Goal: Information Seeking & Learning: Check status

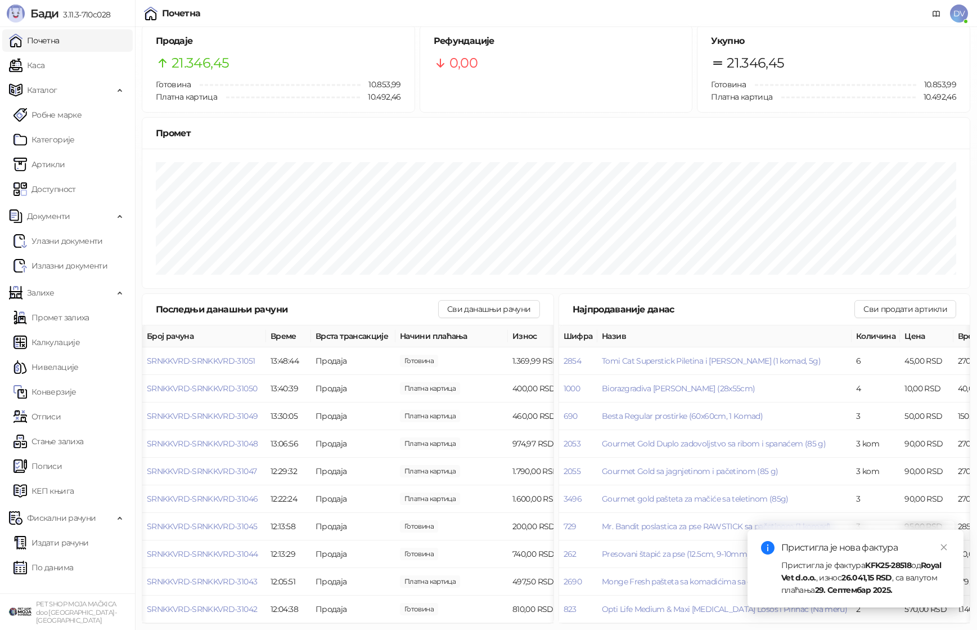
scroll to position [0, 26]
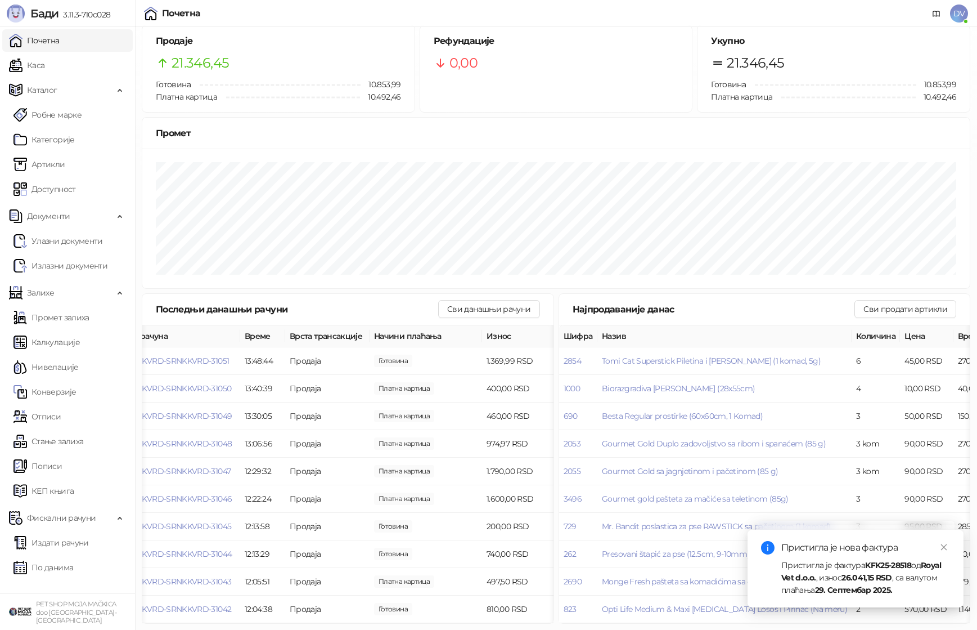
click at [44, 66] on link "Каса" at bounding box center [26, 65] width 35 height 23
click at [60, 43] on link "Почетна" at bounding box center [34, 40] width 51 height 23
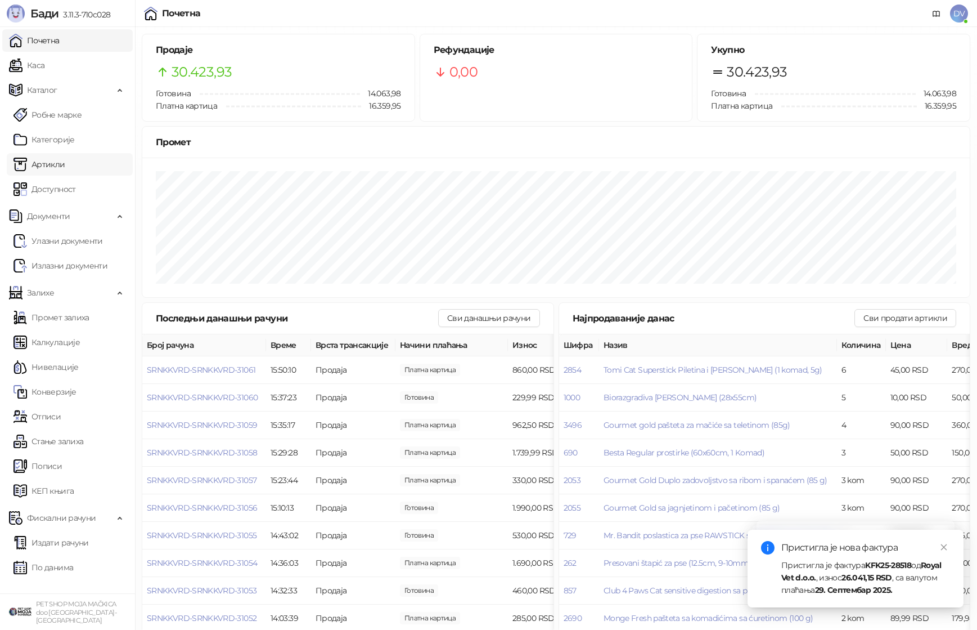
click at [65, 160] on link "Артикли" at bounding box center [40, 164] width 52 height 23
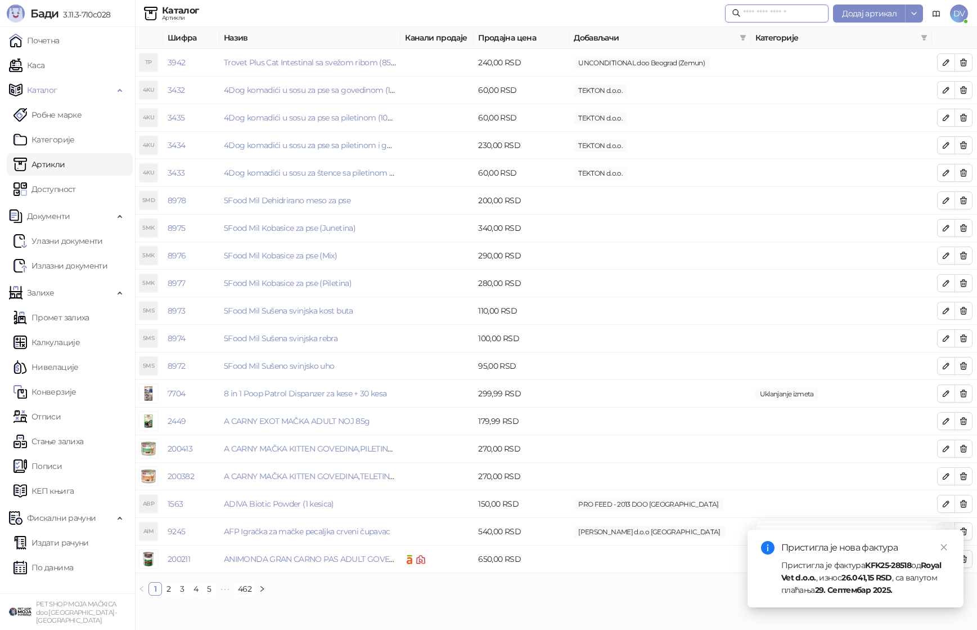
click at [784, 10] on input "text" at bounding box center [782, 13] width 79 height 12
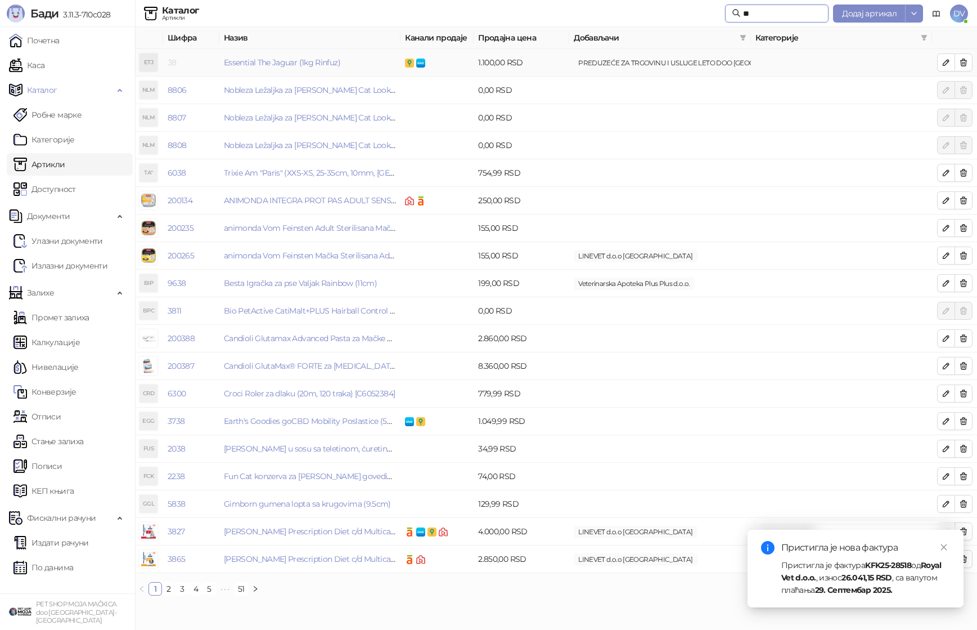
type input "**"
click at [174, 59] on link "38" at bounding box center [172, 62] width 9 height 10
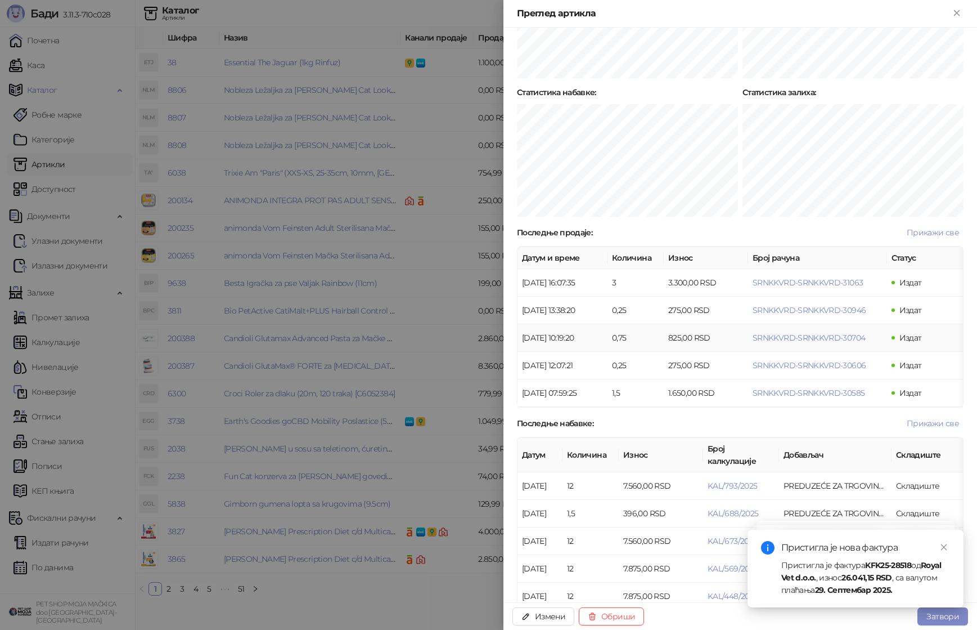
scroll to position [581, 0]
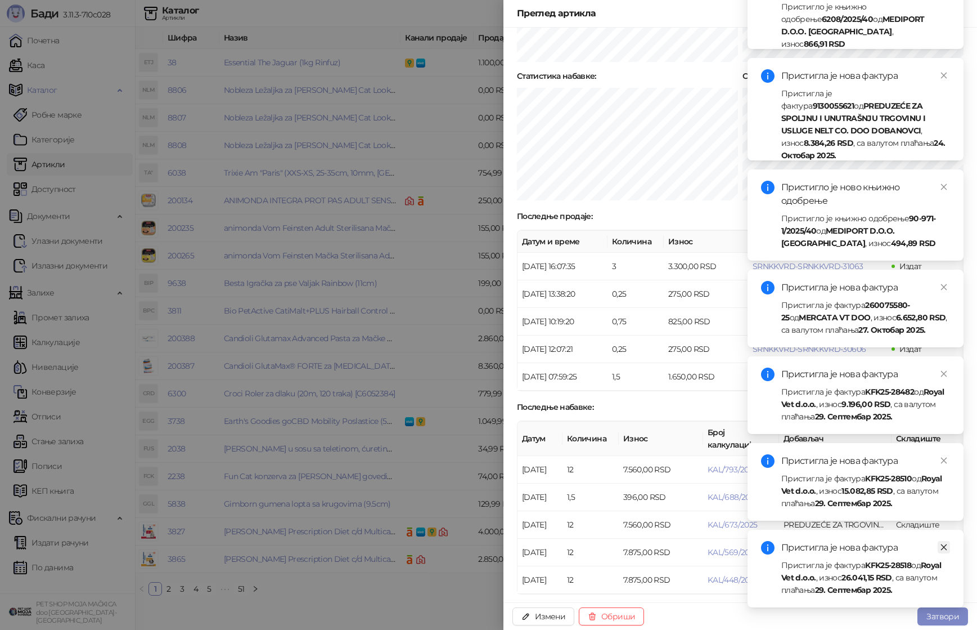
click at [944, 546] on icon "close" at bounding box center [944, 547] width 6 height 6
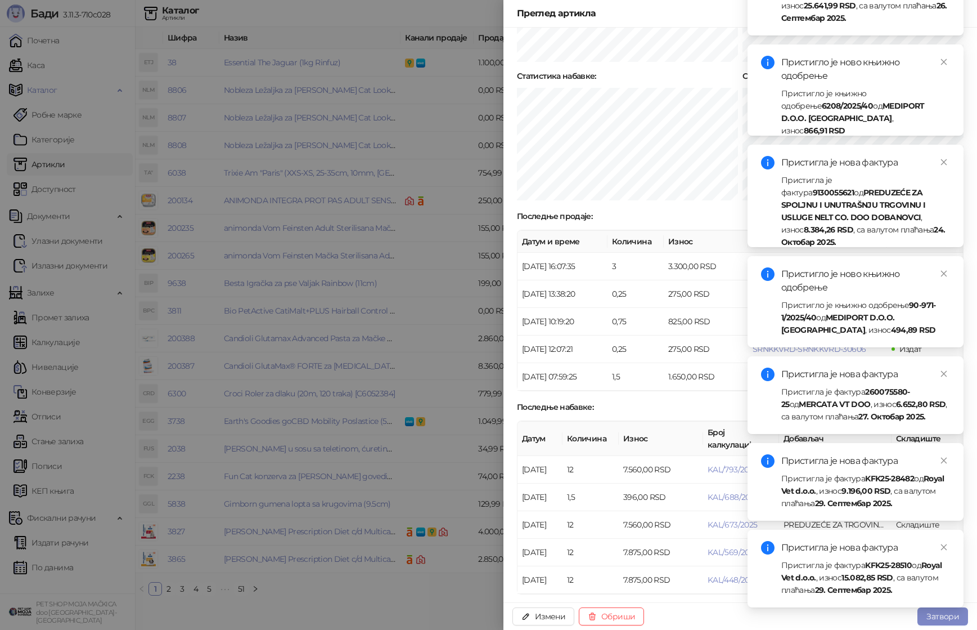
click at [944, 546] on icon "close" at bounding box center [944, 547] width 6 height 6
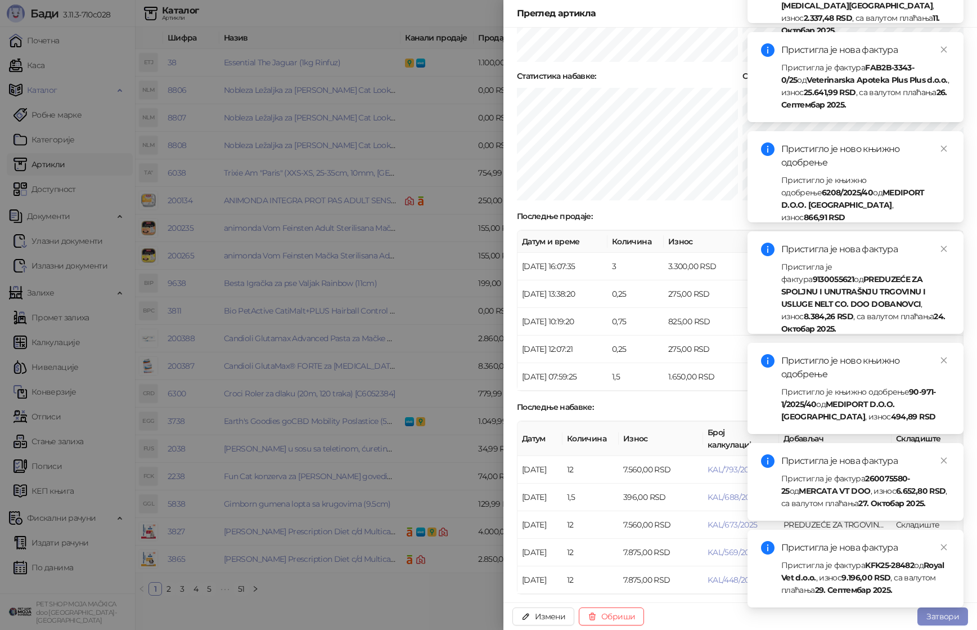
click at [944, 546] on icon "close" at bounding box center [944, 547] width 6 height 6
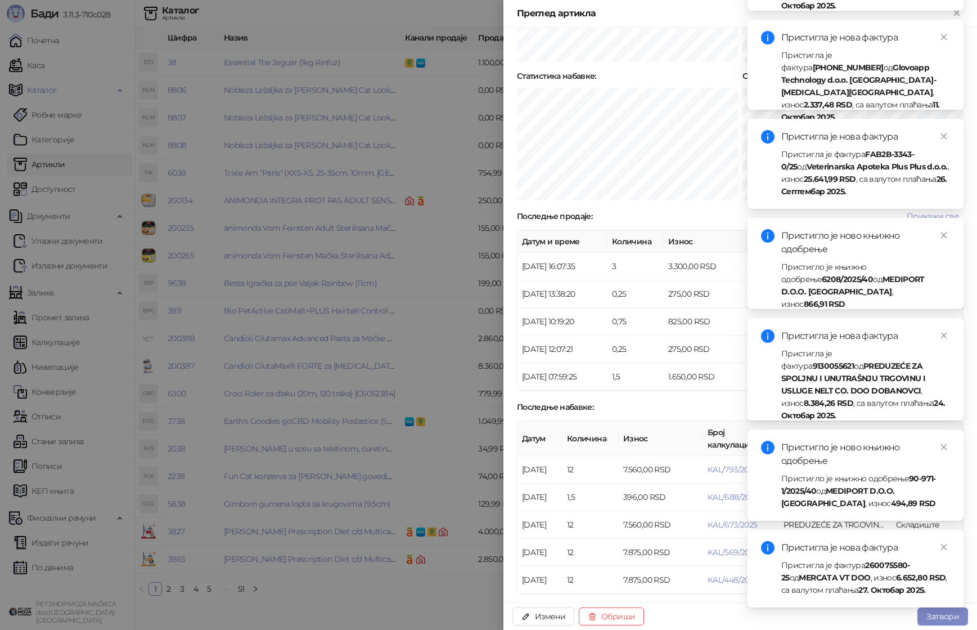
click at [944, 546] on icon "close" at bounding box center [944, 547] width 6 height 6
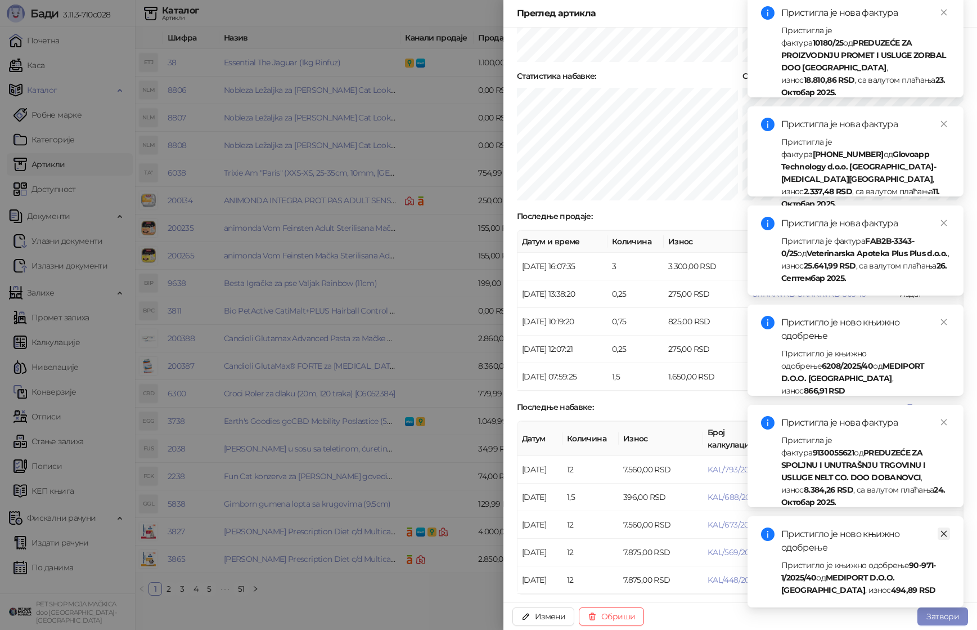
click at [945, 537] on icon "close" at bounding box center [944, 534] width 8 height 8
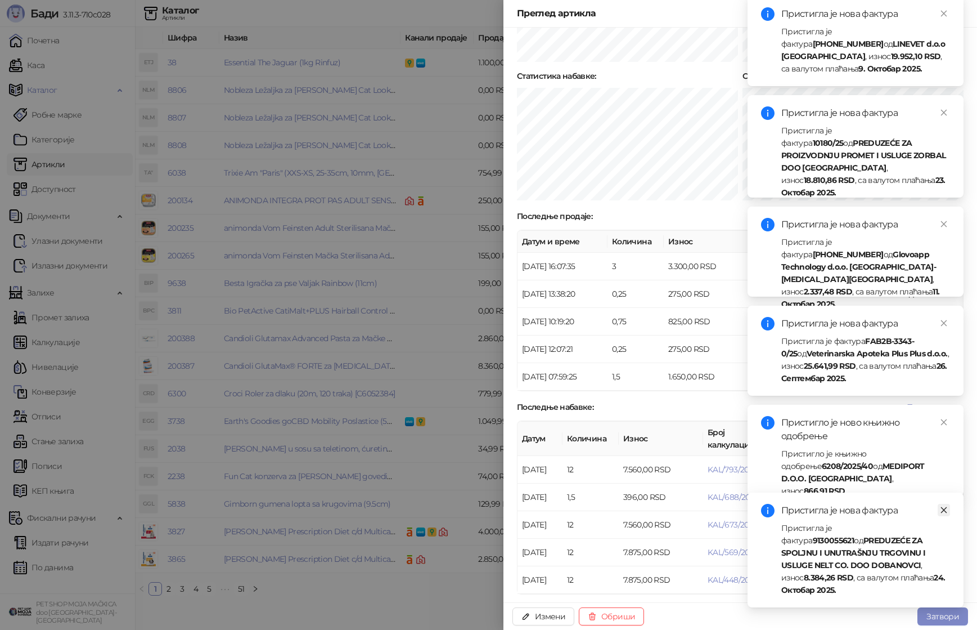
click at [943, 513] on icon "close" at bounding box center [944, 510] width 6 height 6
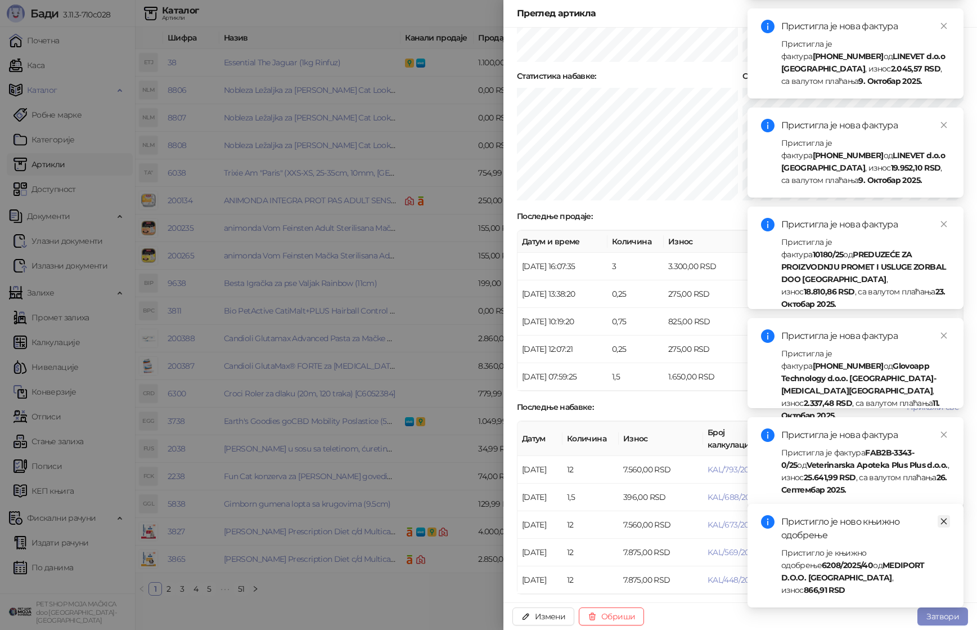
click at [945, 525] on icon "close" at bounding box center [944, 521] width 8 height 8
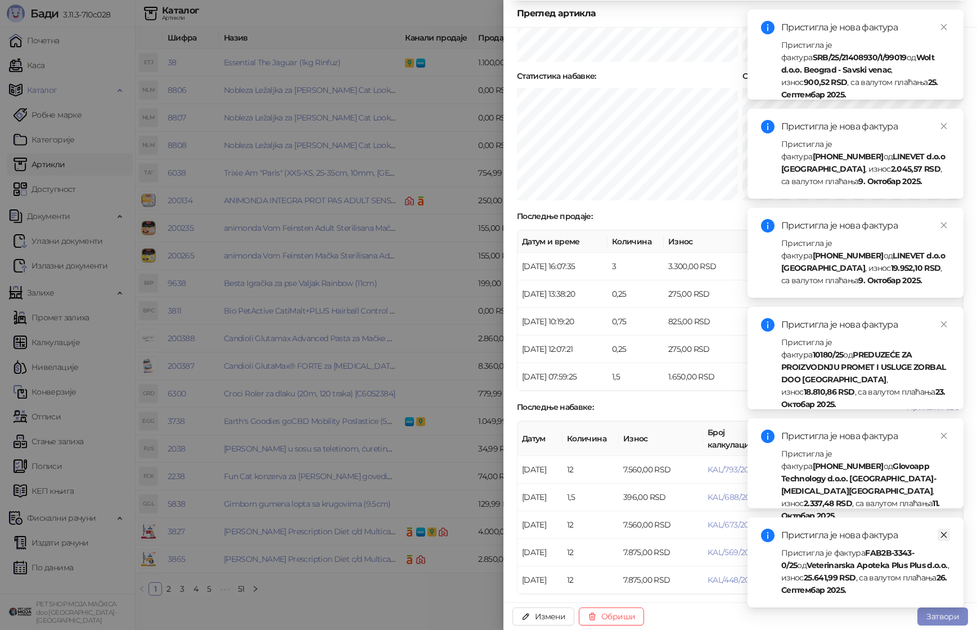
click at [945, 535] on icon "close" at bounding box center [944, 535] width 8 height 8
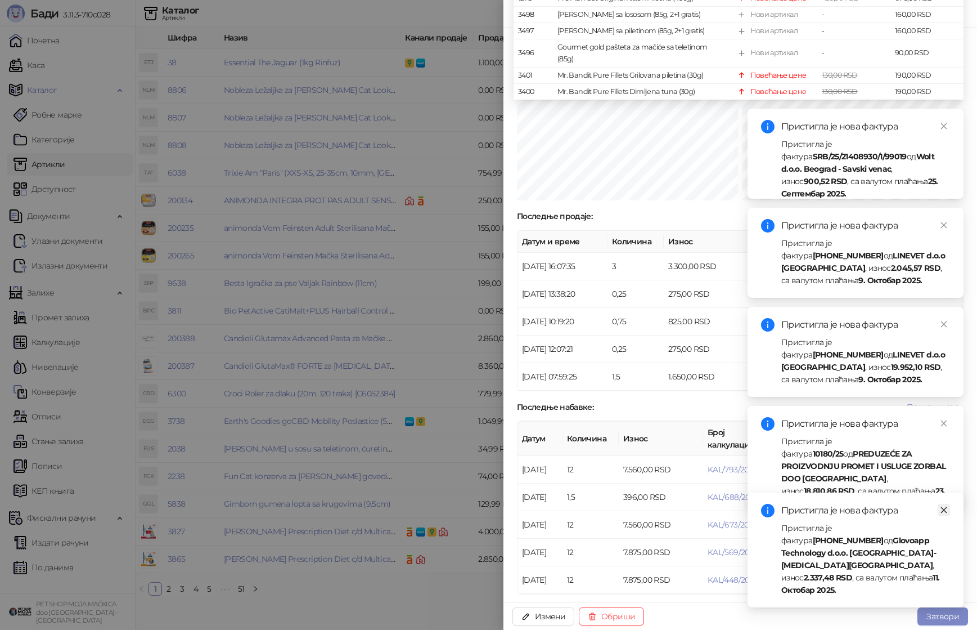
click at [945, 516] on link "Close" at bounding box center [944, 510] width 12 height 12
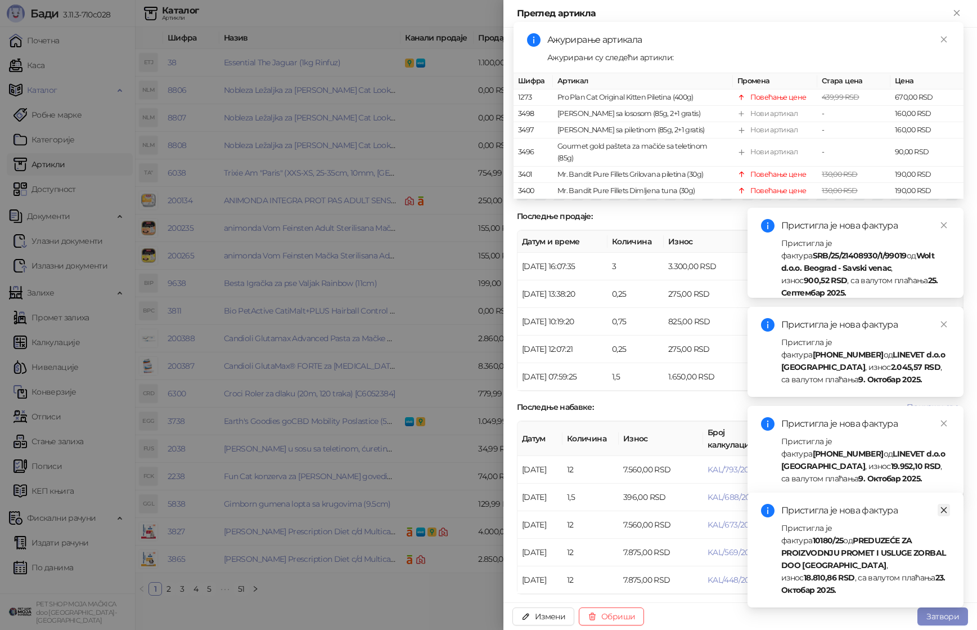
click at [945, 514] on icon "close" at bounding box center [944, 510] width 8 height 8
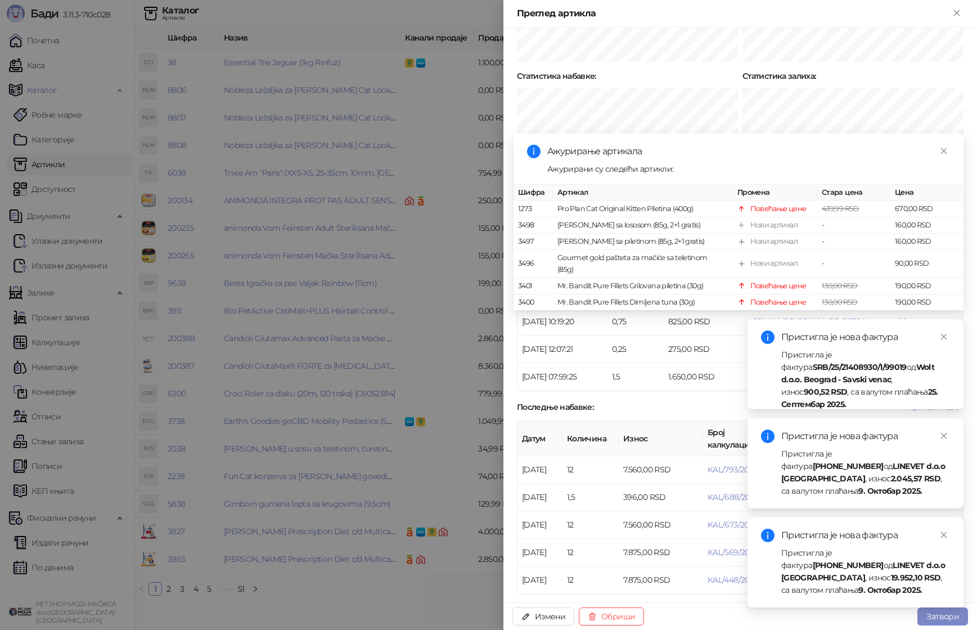
click at [945, 525] on div "Пристигла је нова фактура Пристигла је фактура [PHONE_NUMBER] од LINEVET d.o.o …" at bounding box center [856, 562] width 216 height 90
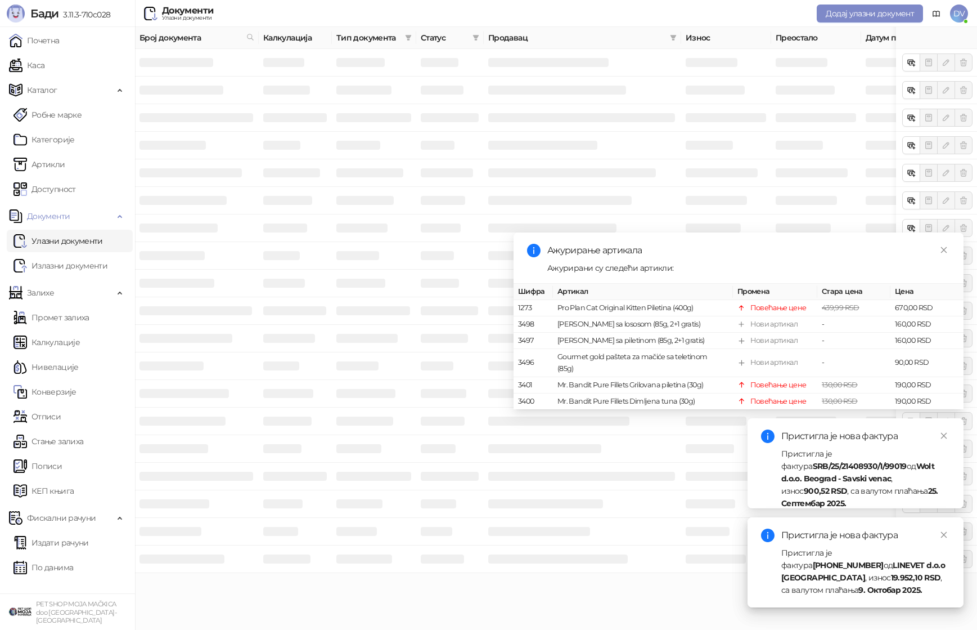
click at [945, 535] on div "Пристигла је нова фактура Пристигла је фактура [PHONE_NUMBER] од LINEVET d.o.o …" at bounding box center [856, 562] width 216 height 90
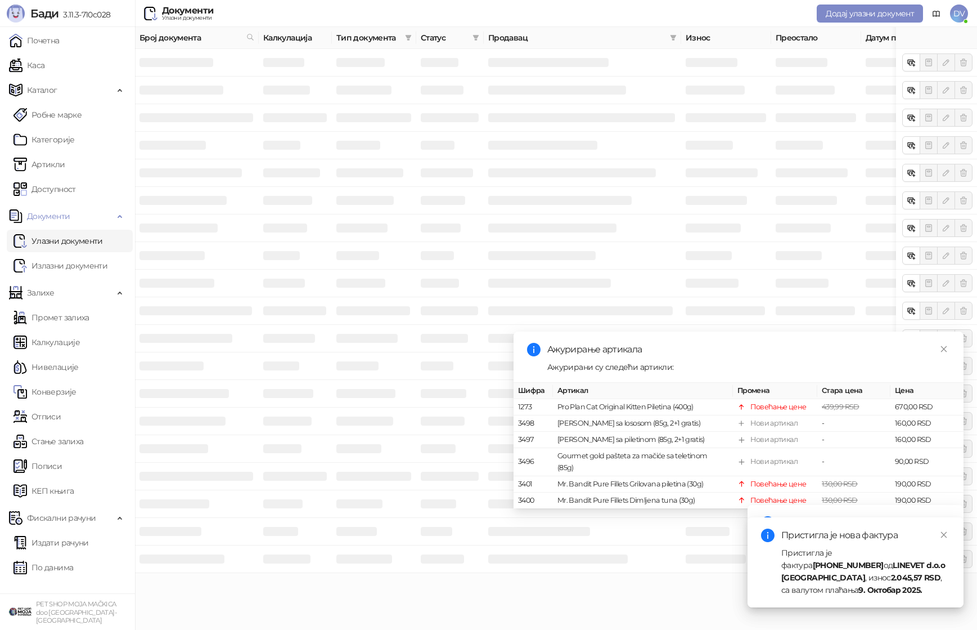
click at [945, 535] on link "Close" at bounding box center [944, 534] width 12 height 12
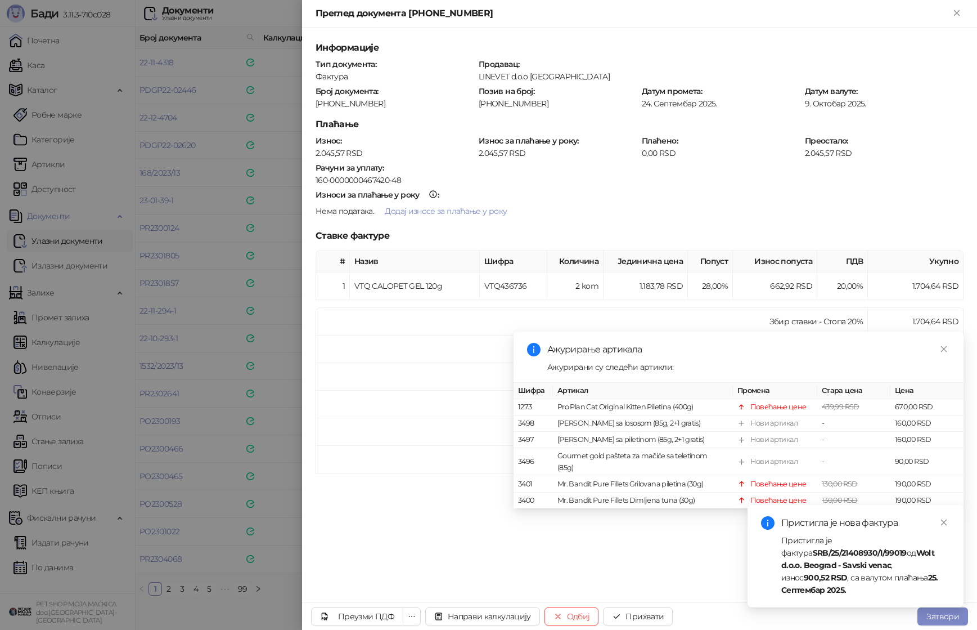
click at [945, 526] on icon "close" at bounding box center [944, 522] width 8 height 8
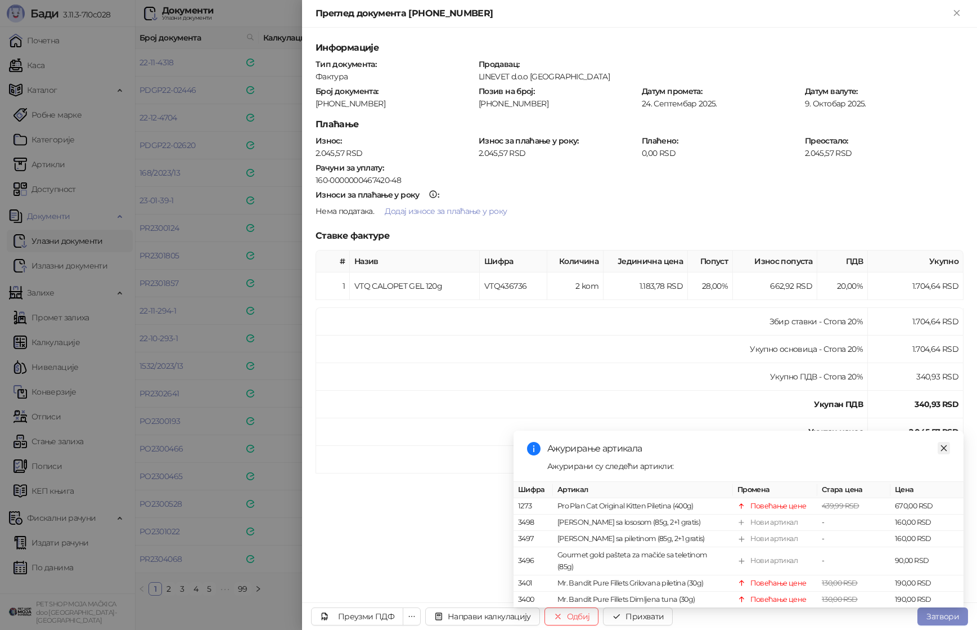
click at [946, 443] on link "Close" at bounding box center [944, 448] width 12 height 12
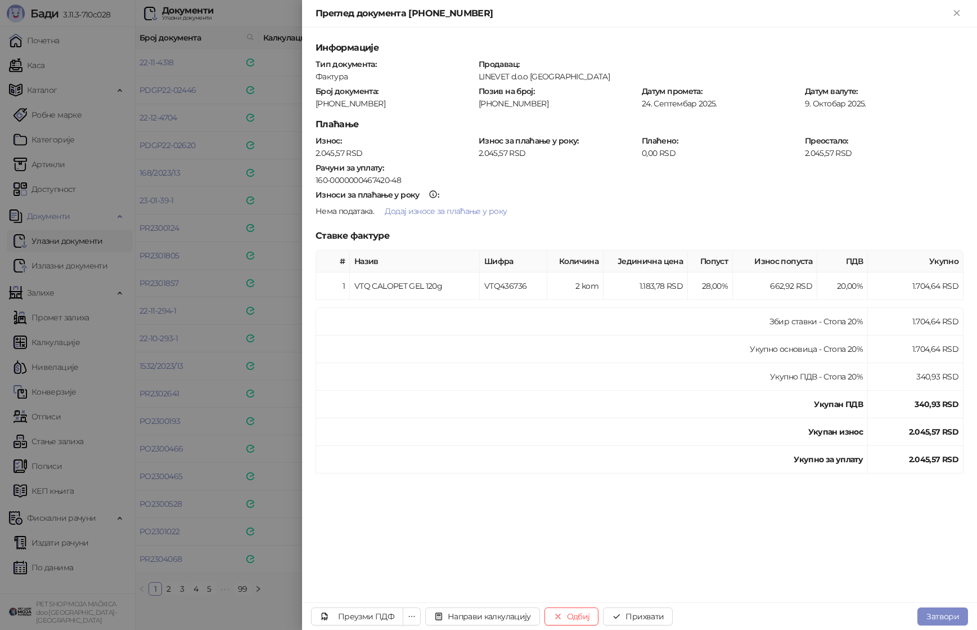
click at [249, 389] on div at bounding box center [488, 315] width 977 height 630
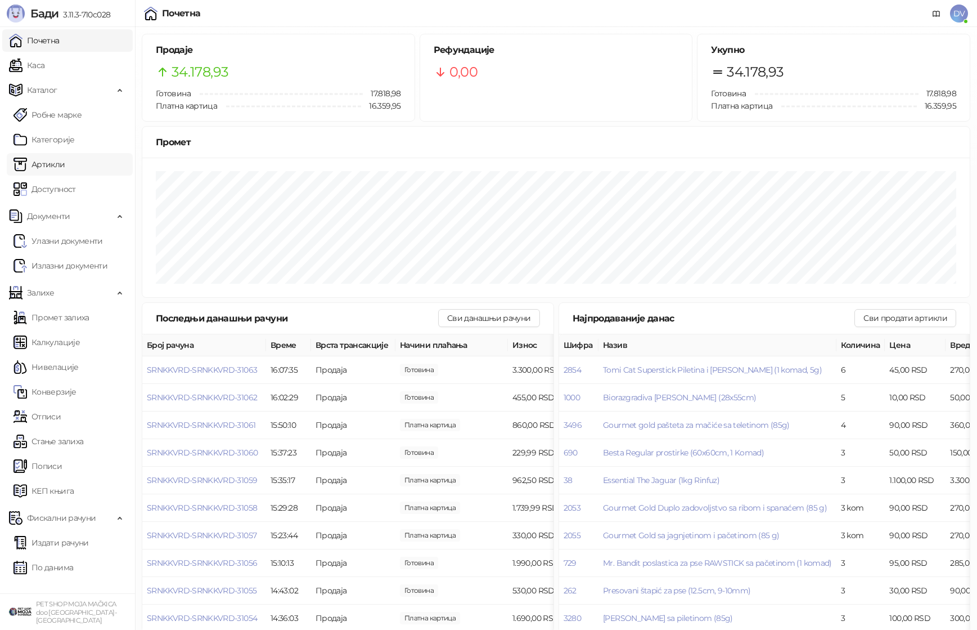
click at [65, 171] on link "Артикли" at bounding box center [40, 164] width 52 height 23
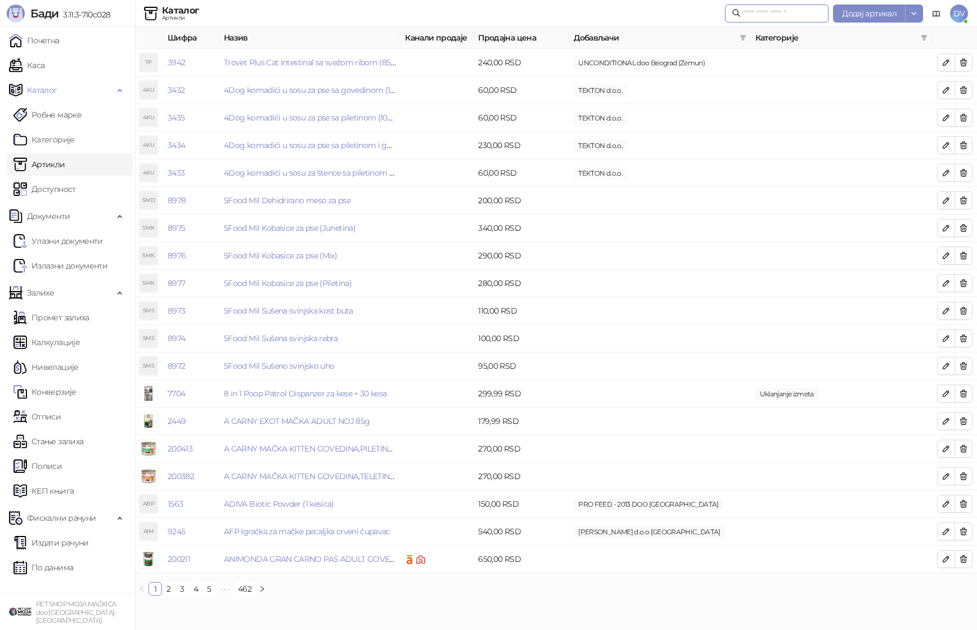
click at [762, 15] on input "text" at bounding box center [782, 13] width 79 height 12
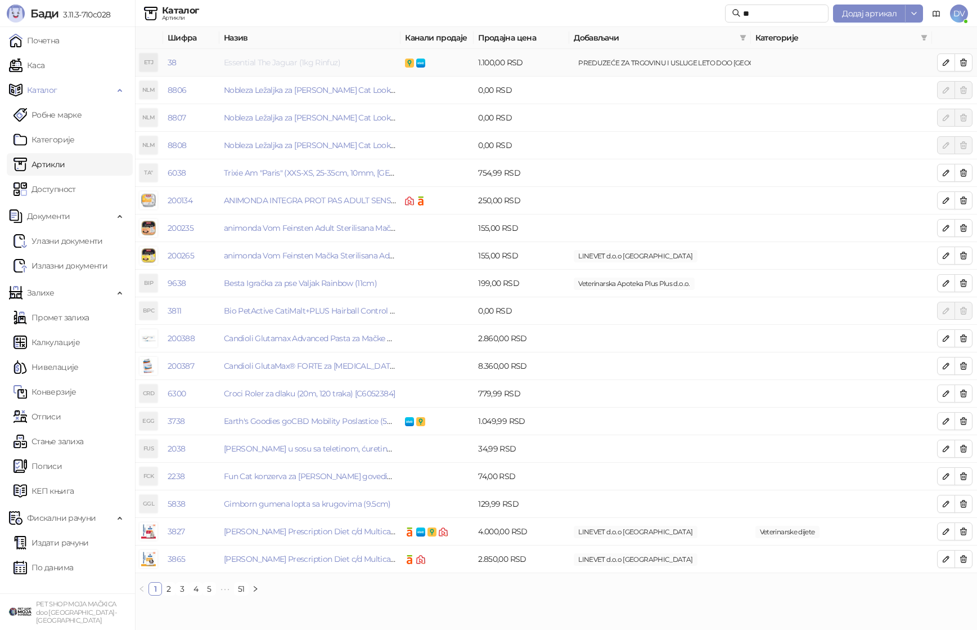
click at [302, 64] on link "Essential The Jaguar (1kg Rinfuz)" at bounding box center [282, 62] width 116 height 10
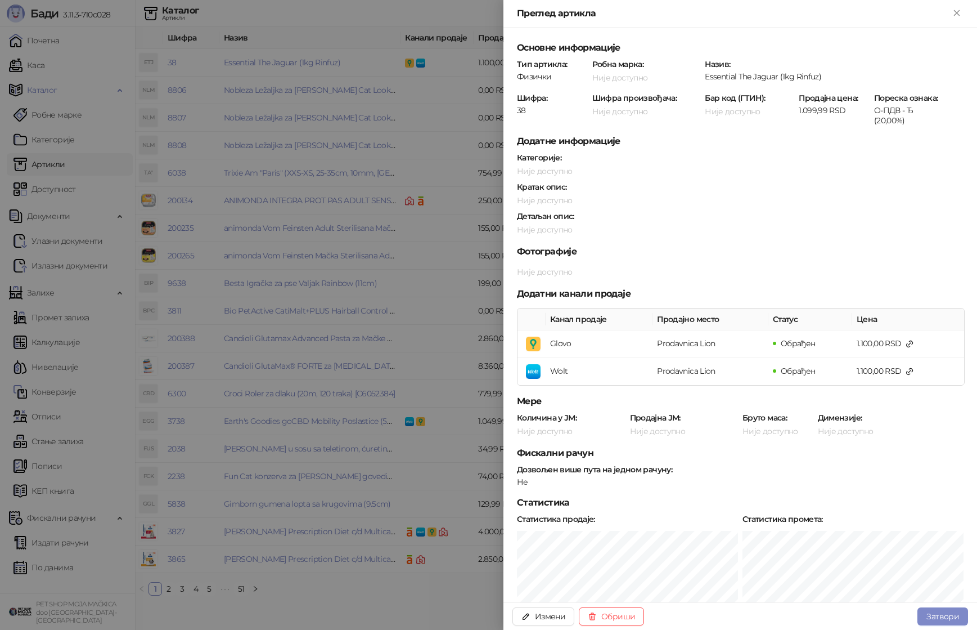
click at [376, 315] on div at bounding box center [488, 315] width 977 height 630
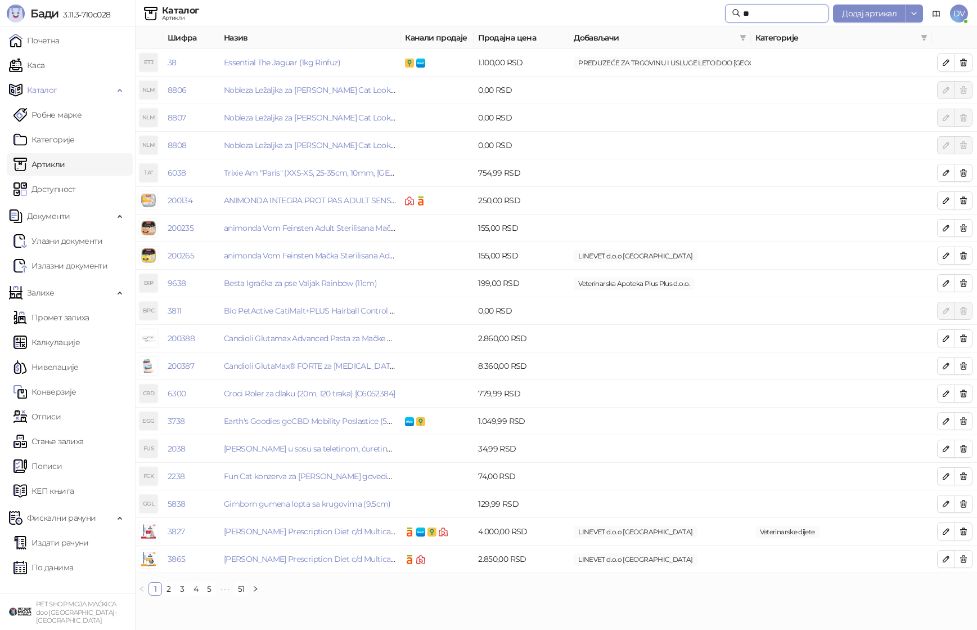
click at [773, 12] on input "**" at bounding box center [782, 13] width 79 height 12
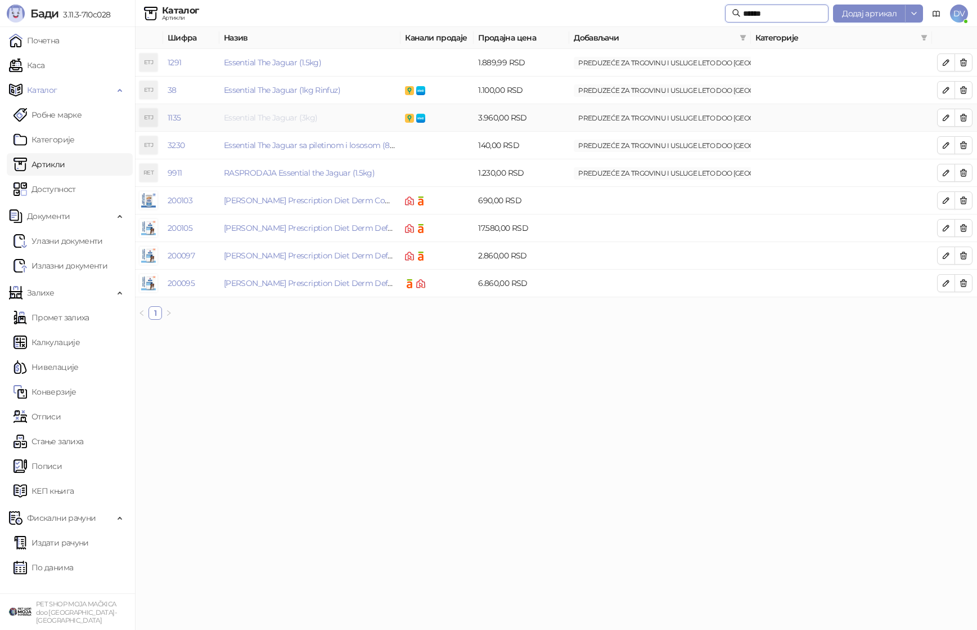
type input "******"
click at [298, 118] on link "Essential The Jaguar (3kg)" at bounding box center [270, 118] width 93 height 10
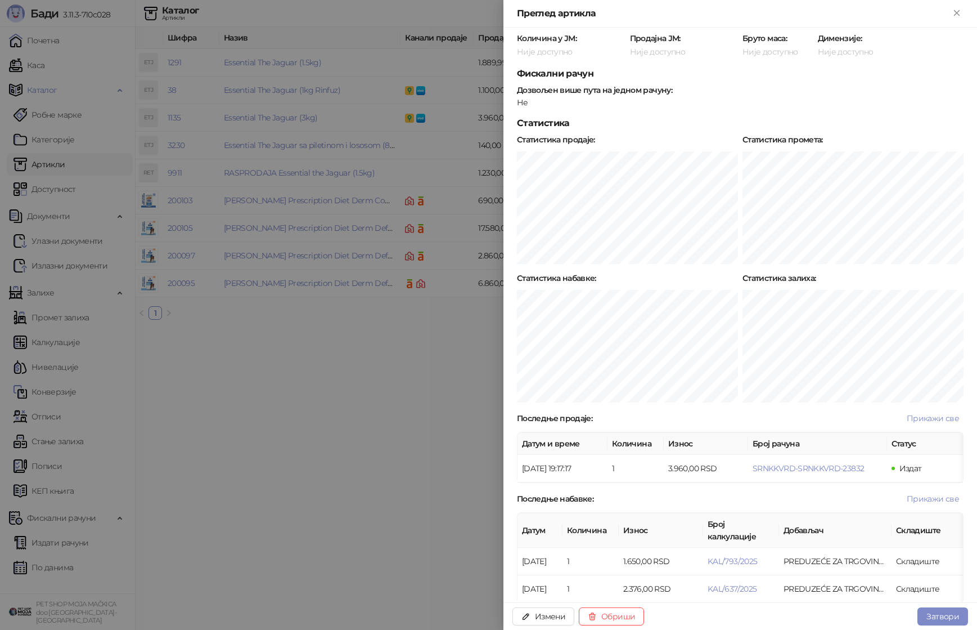
scroll to position [388, 0]
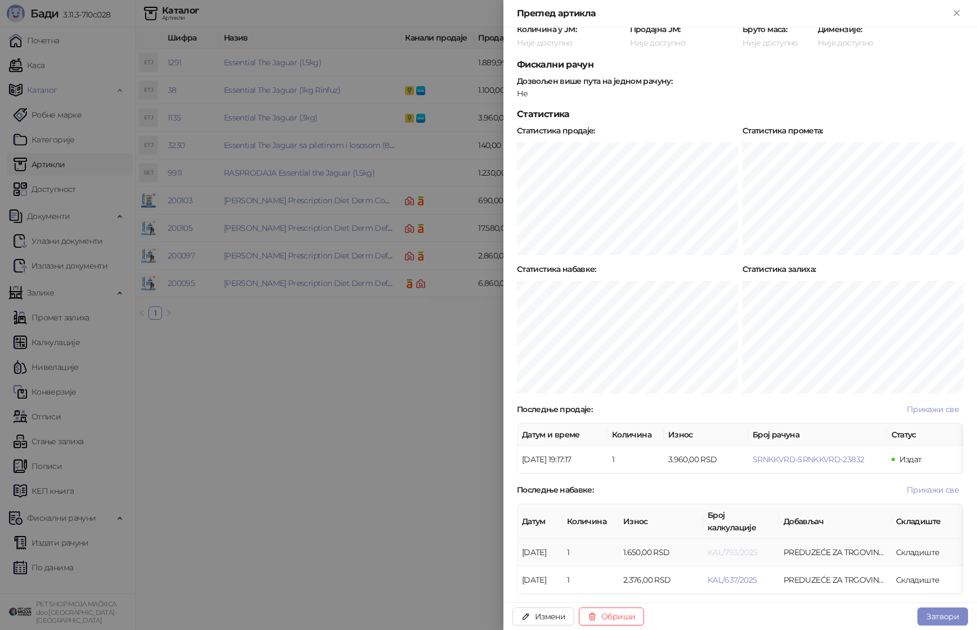
click at [744, 547] on span "KAL/793/2025" at bounding box center [733, 552] width 50 height 10
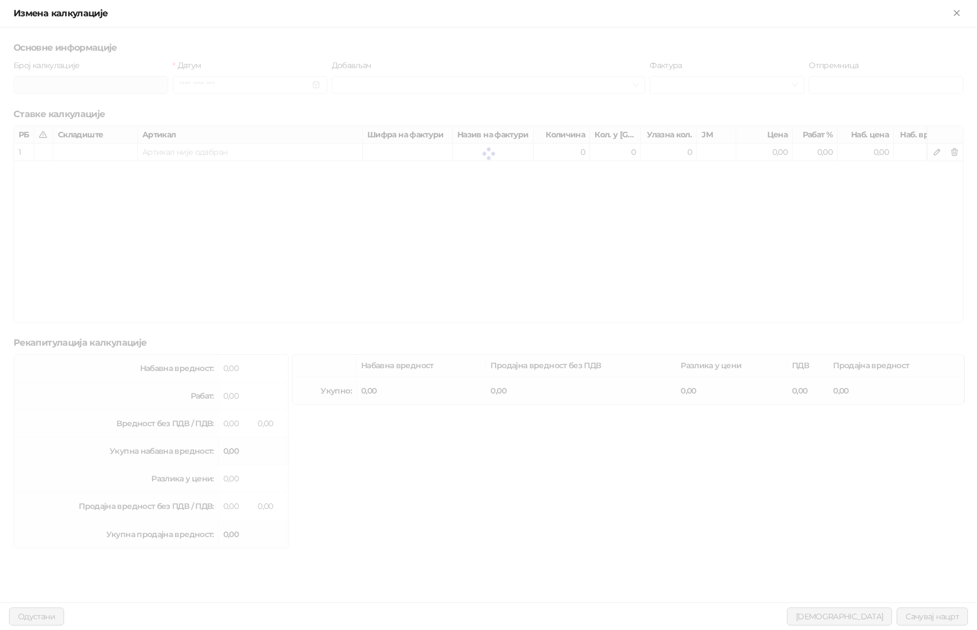
type input "**********"
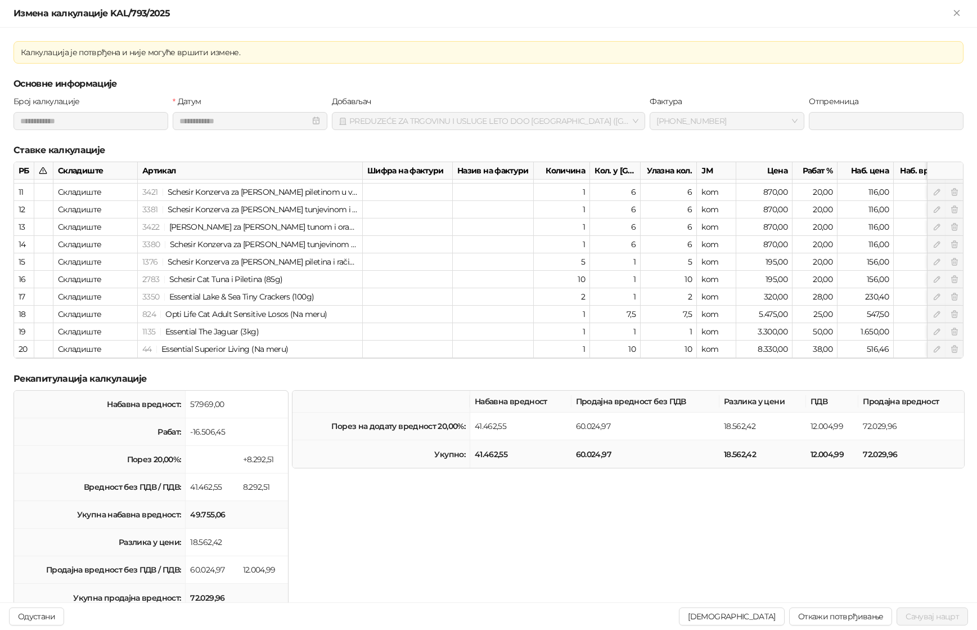
scroll to position [171, 0]
